Goal: Task Accomplishment & Management: Use online tool/utility

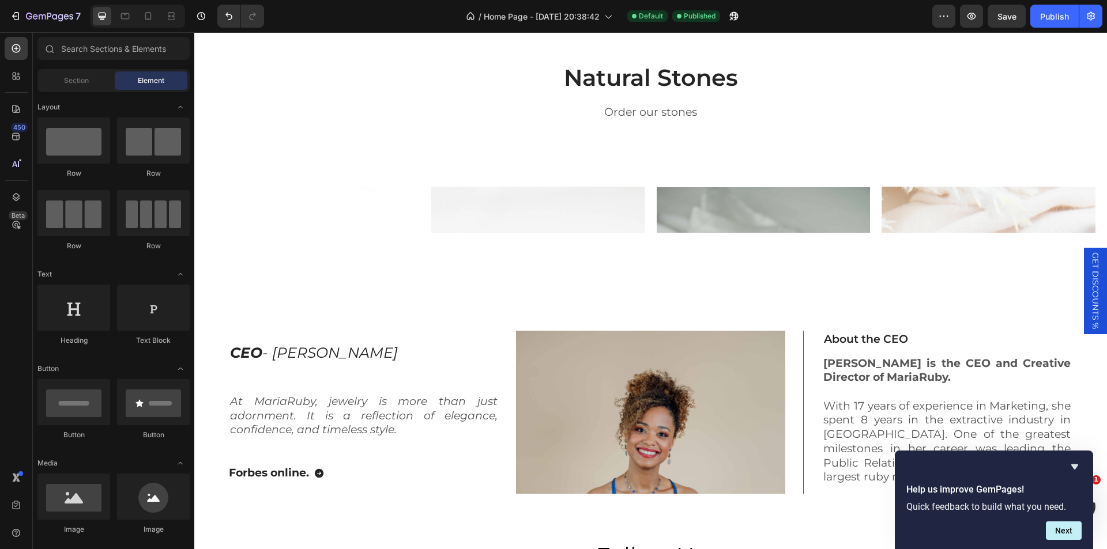
scroll to position [2520, 0]
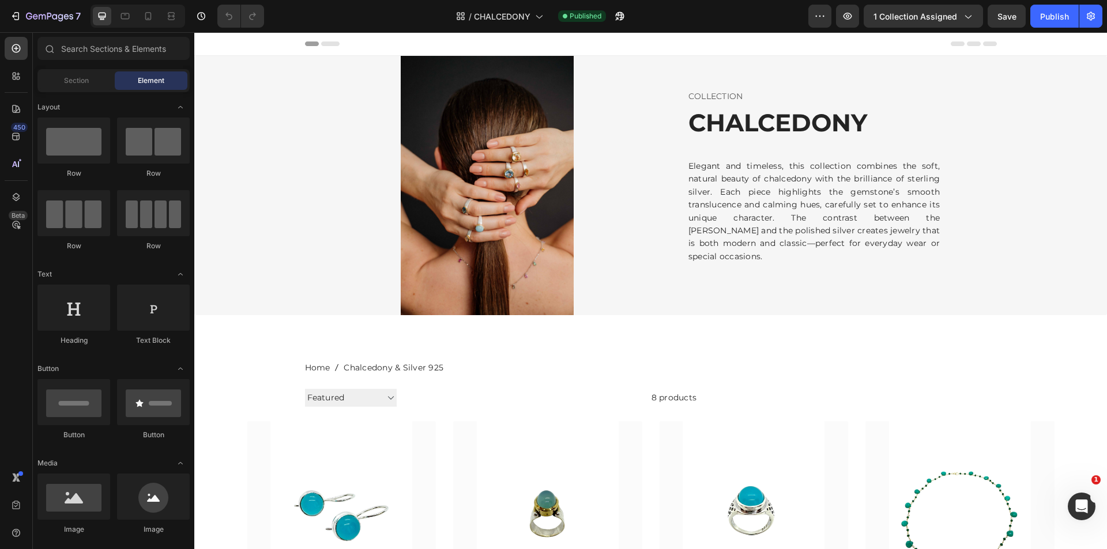
drag, startPoint x: 645, startPoint y: 91, endPoint x: 1061, endPoint y: 307, distance: 469.0
click at [1061, 307] on div "Cancel Copy Capture" at bounding box center [553, 311] width 1107 height 549
drag, startPoint x: 646, startPoint y: 88, endPoint x: 246, endPoint y: 14, distance: 406.9
drag, startPoint x: 651, startPoint y: 305, endPoint x: 653, endPoint y: 346, distance: 41.5
